Goal: Information Seeking & Learning: Learn about a topic

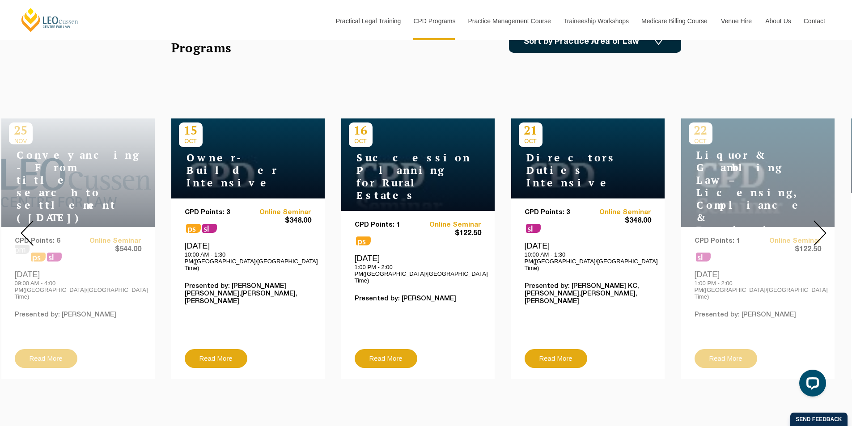
scroll to position [298, 0]
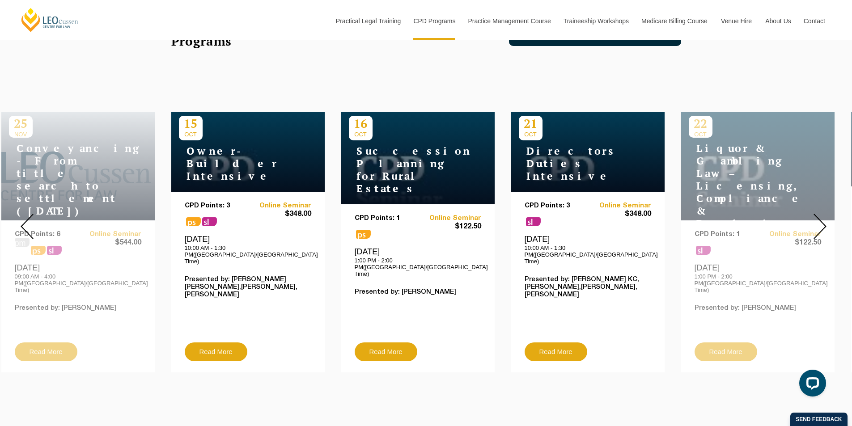
click at [830, 219] on div at bounding box center [820, 226] width 64 height 305
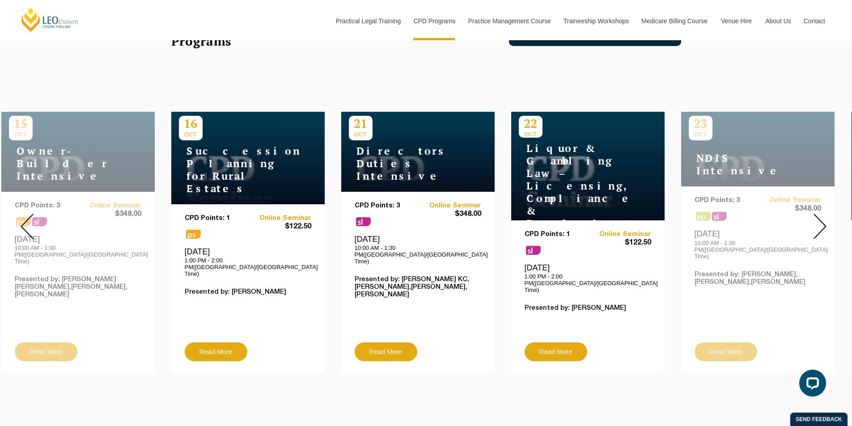
click at [831, 218] on div at bounding box center [820, 226] width 64 height 305
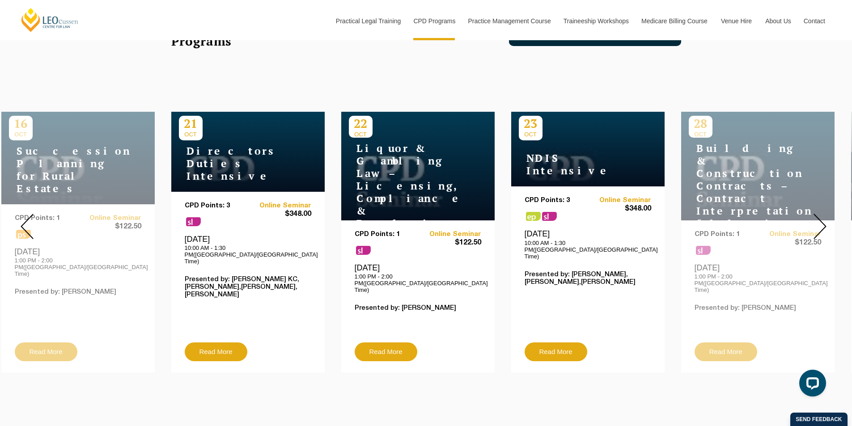
click at [831, 218] on div at bounding box center [820, 226] width 64 height 305
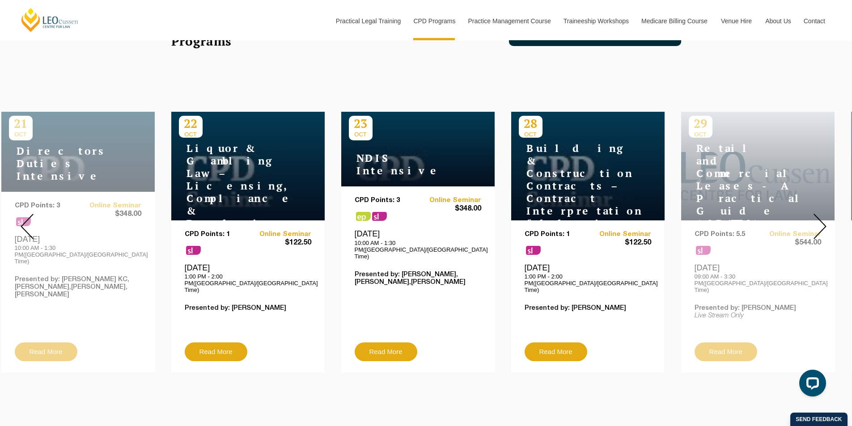
click at [825, 219] on img at bounding box center [820, 226] width 13 height 25
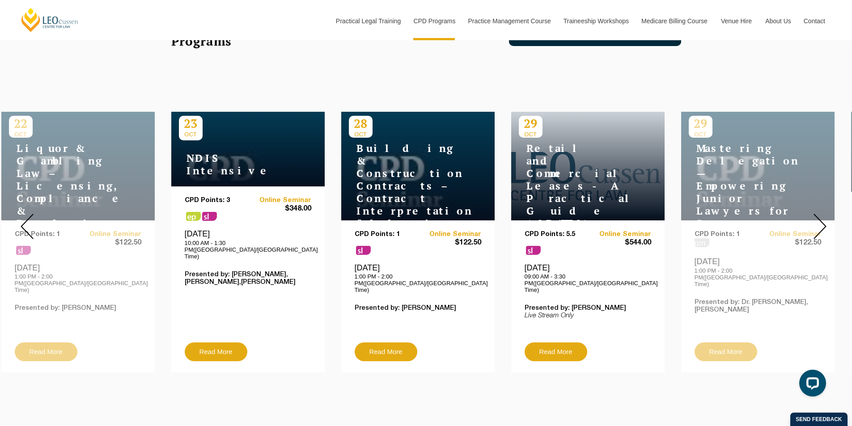
click at [827, 220] on div at bounding box center [820, 226] width 64 height 305
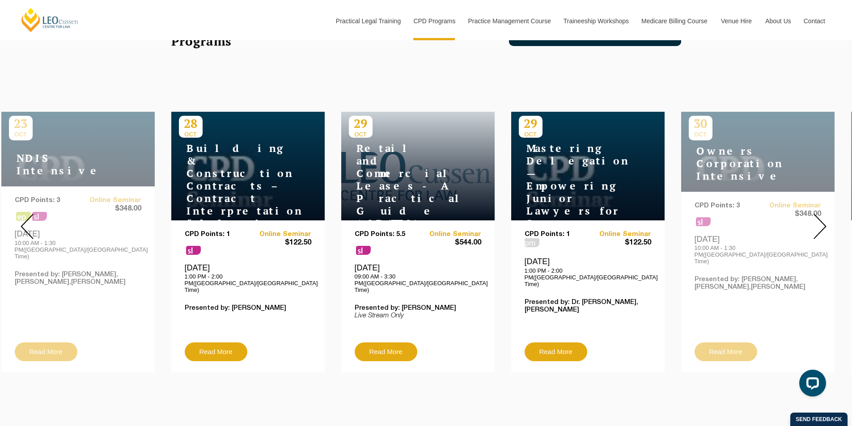
click at [827, 220] on div at bounding box center [820, 226] width 64 height 305
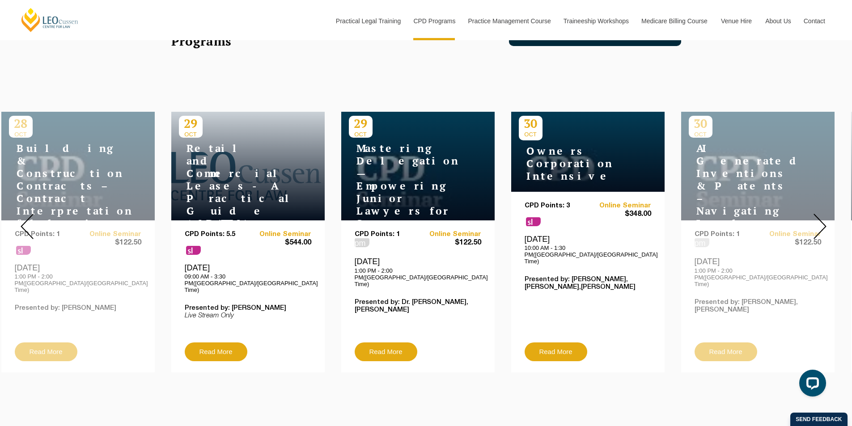
click at [827, 220] on div at bounding box center [820, 226] width 64 height 305
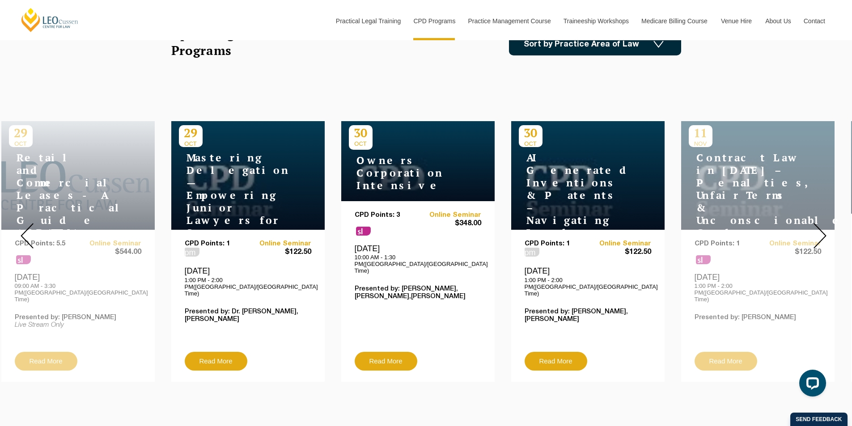
scroll to position [0, 0]
